Goal: Task Accomplishment & Management: Use online tool/utility

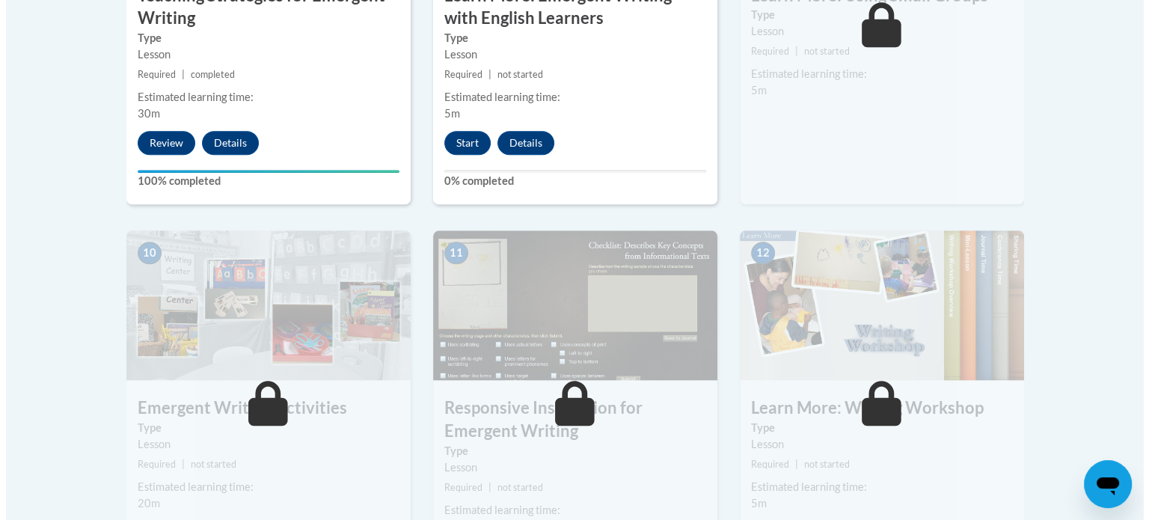
scroll to position [1347, 0]
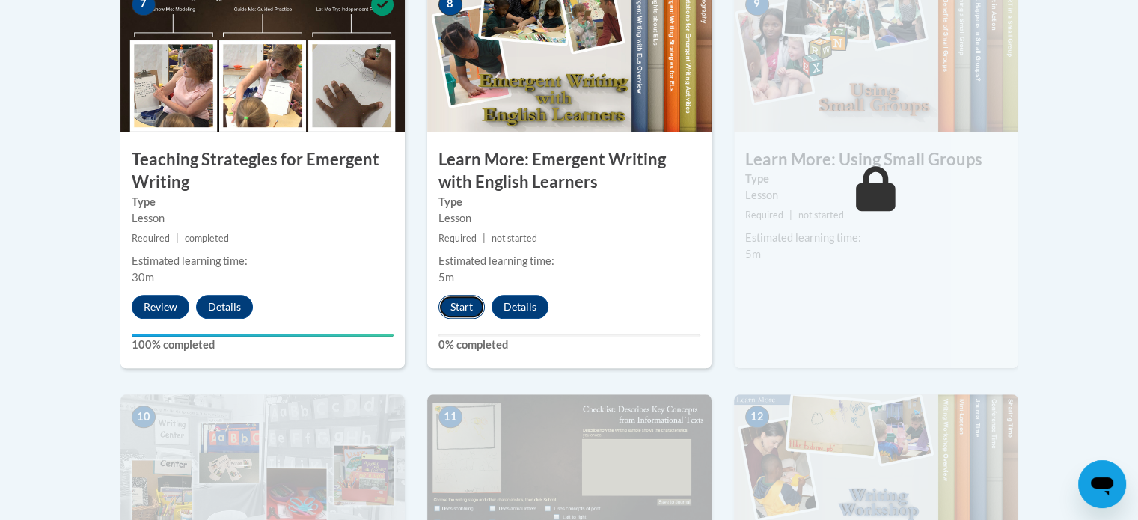
click at [444, 295] on button "Start" at bounding box center [461, 307] width 46 height 24
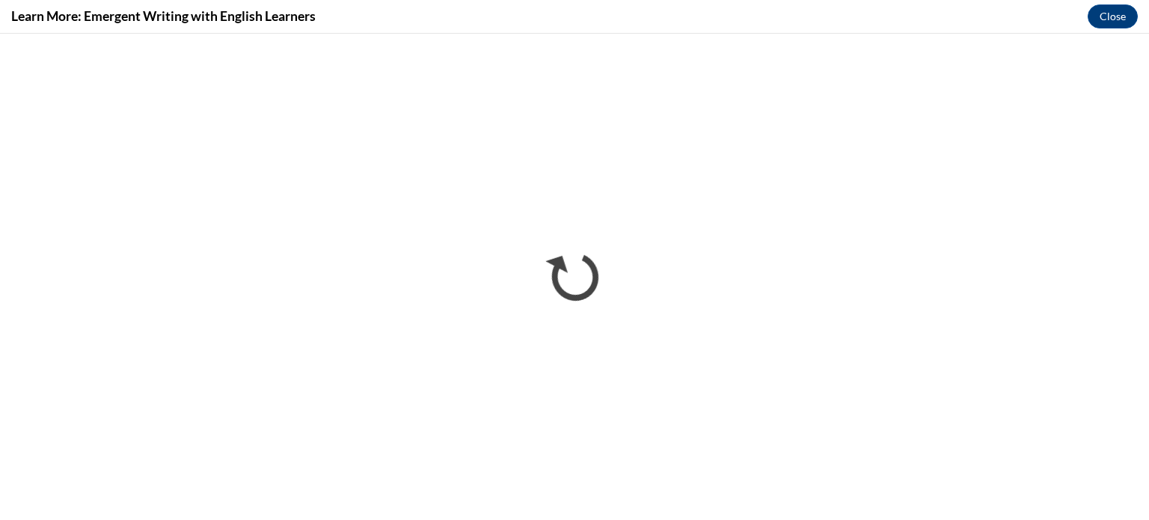
scroll to position [0, 0]
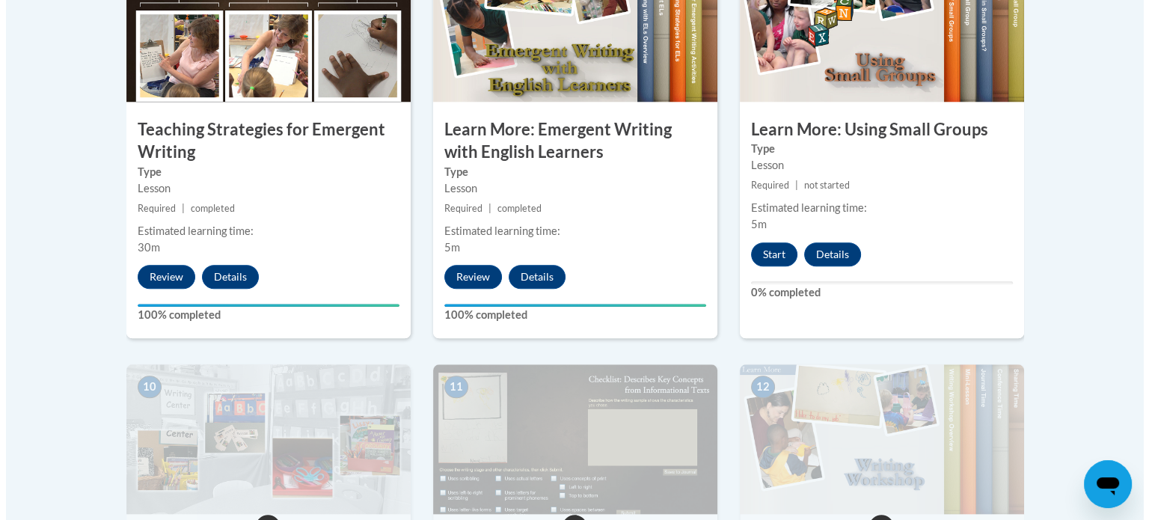
scroll to position [1197, 0]
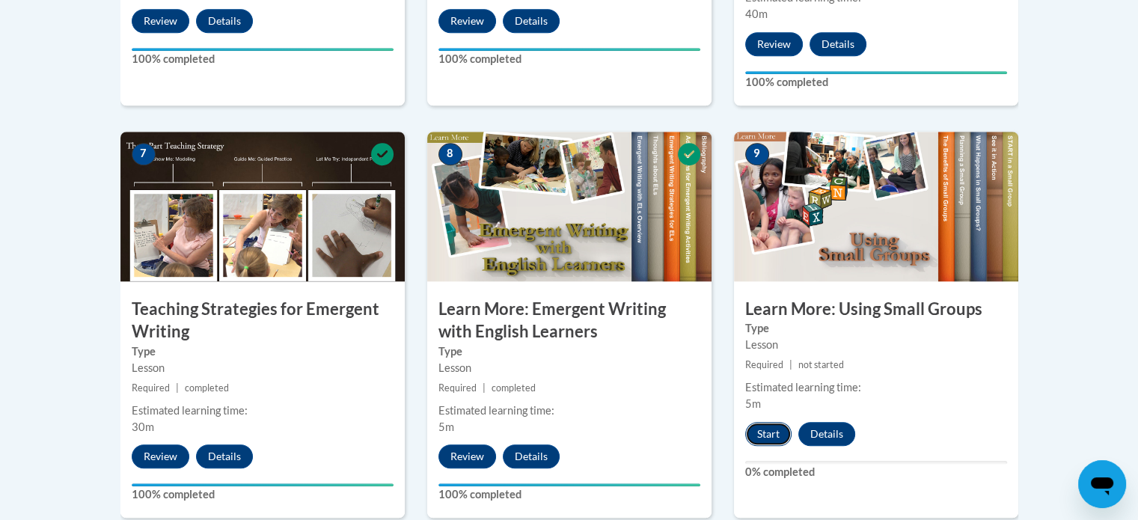
click at [763, 422] on button "Start" at bounding box center [768, 434] width 46 height 24
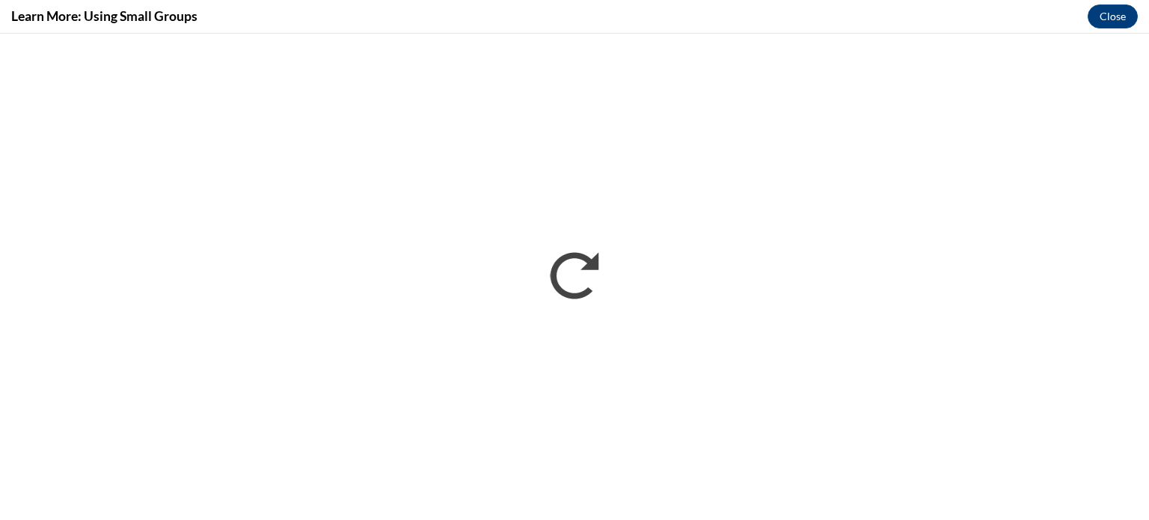
scroll to position [0, 0]
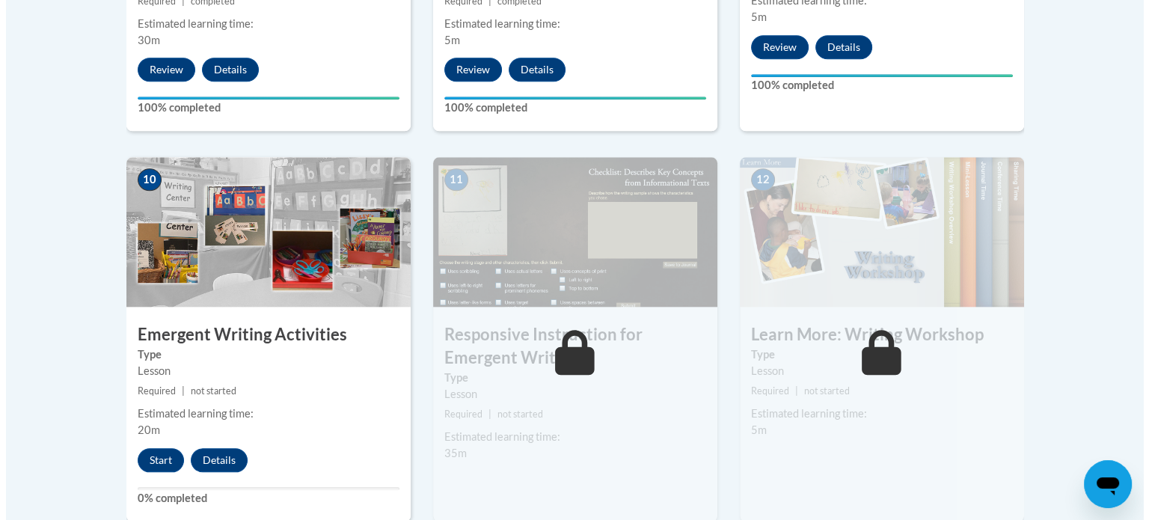
scroll to position [1796, 0]
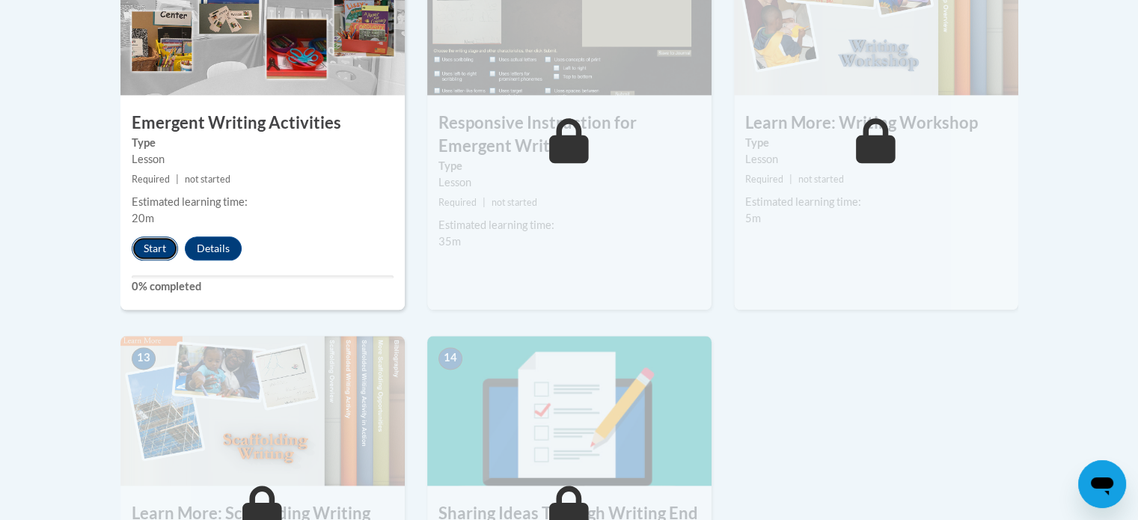
click at [144, 236] on button "Start" at bounding box center [155, 248] width 46 height 24
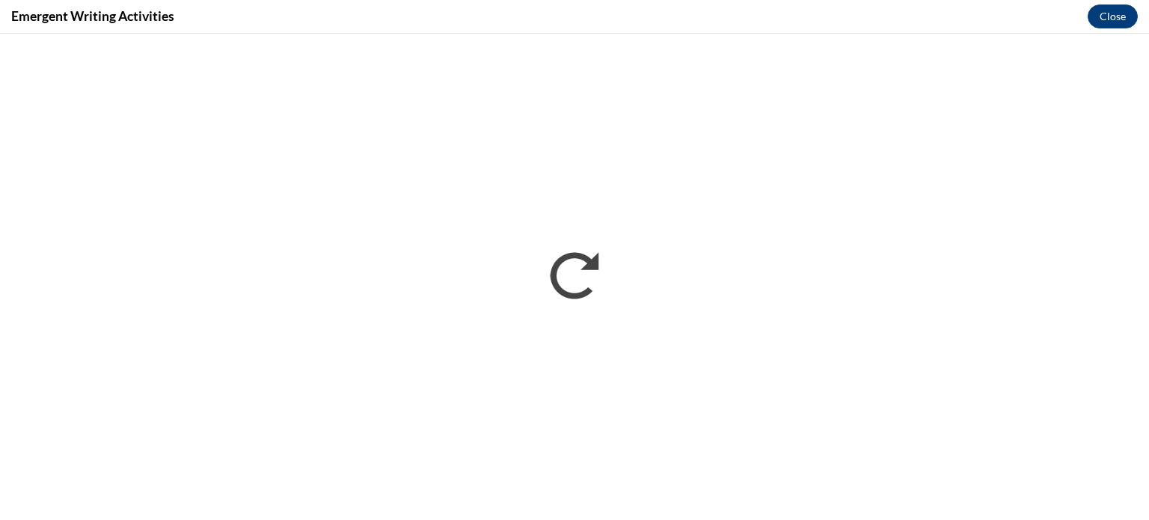
scroll to position [0, 0]
